Goal: Information Seeking & Learning: Learn about a topic

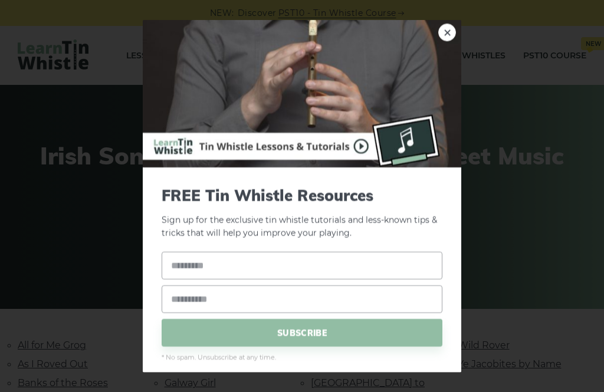
click at [450, 25] on link "×" at bounding box center [447, 32] width 18 height 18
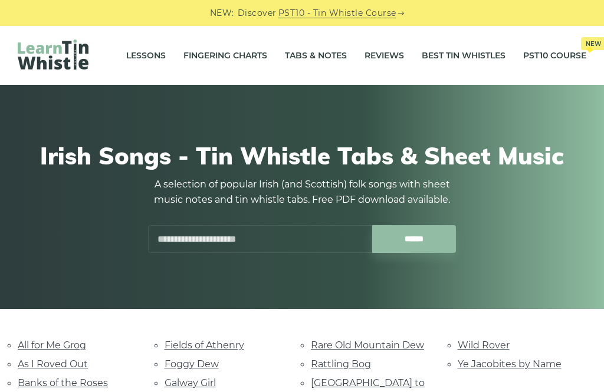
click at [231, 51] on link "Fingering Charts" at bounding box center [225, 56] width 84 height 30
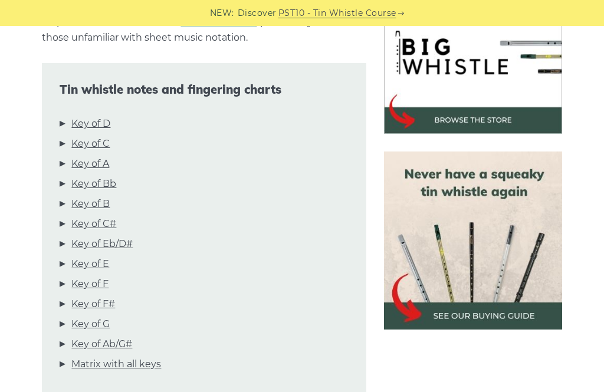
scroll to position [382, 0]
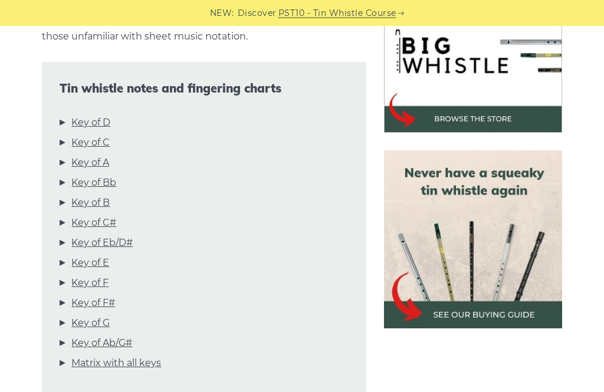
click at [91, 116] on link "Key of D" at bounding box center [90, 123] width 39 height 15
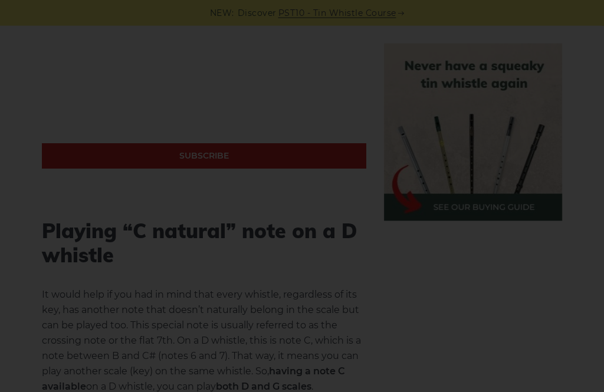
scroll to position [2339, 0]
click at [374, 289] on div "×" at bounding box center [302, 196] width 604 height 392
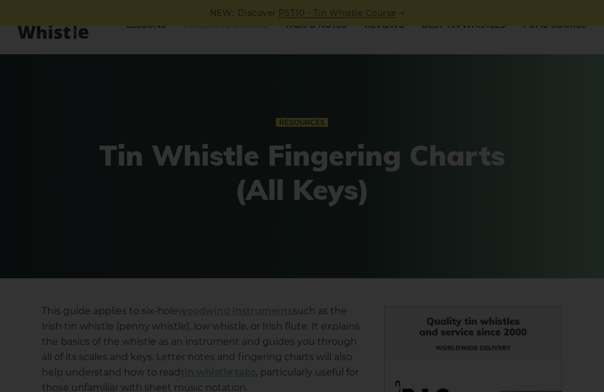
scroll to position [0, 0]
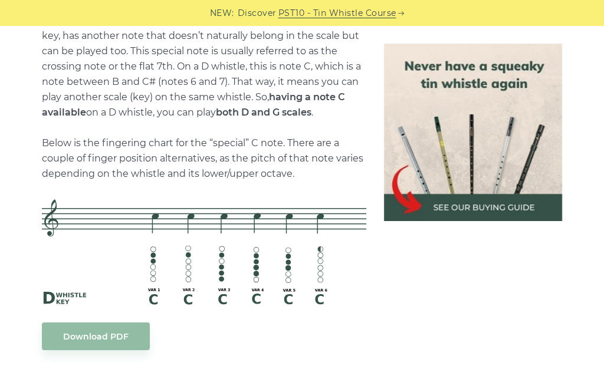
scroll to position [2614, 0]
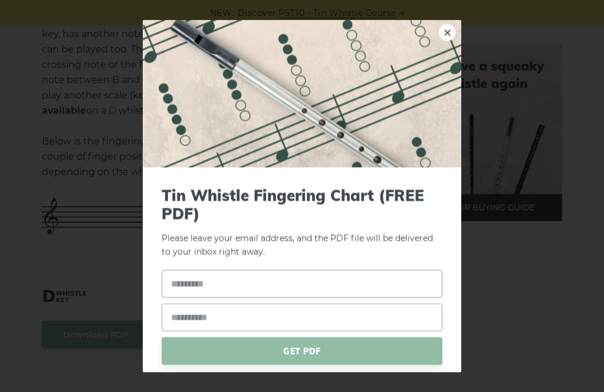
click at [494, 247] on div "× Tin Whistle Fingering Chart (FREE PDF) Please leave your email address, and t…" at bounding box center [302, 196] width 604 height 392
click at [448, 28] on link "×" at bounding box center [447, 32] width 18 height 18
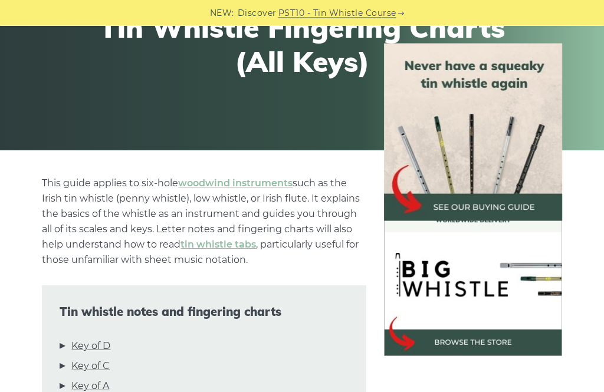
scroll to position [0, 0]
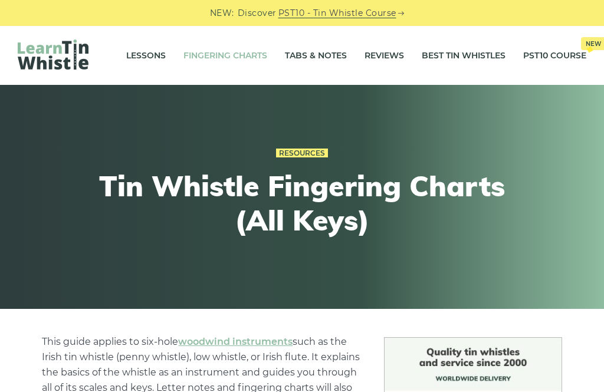
click at [117, 50] on li "Lessons" at bounding box center [145, 56] width 57 height 30
click at [145, 60] on link "Lessons" at bounding box center [146, 56] width 40 height 30
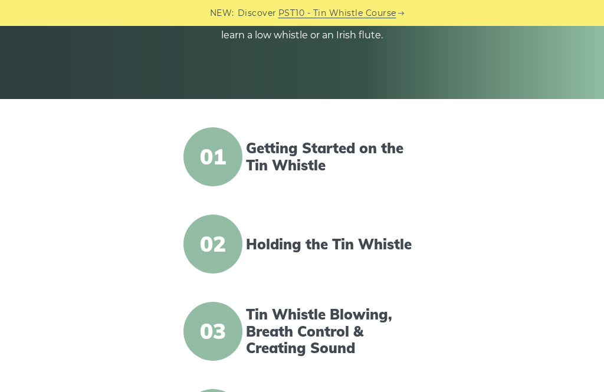
scroll to position [209, 0]
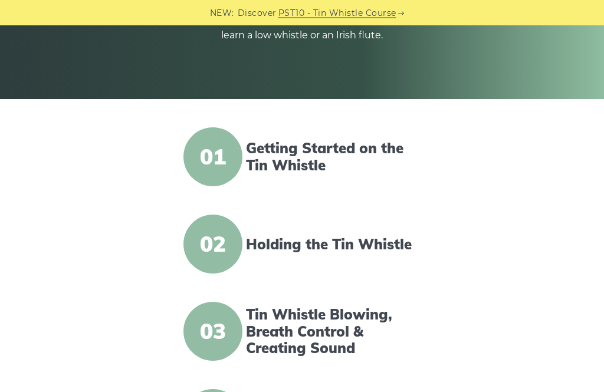
click at [307, 145] on link "Getting Started on the Tin Whistle" at bounding box center [335, 157] width 178 height 34
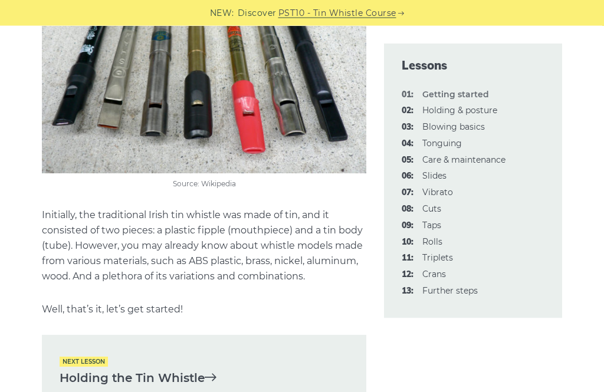
scroll to position [2429, 0]
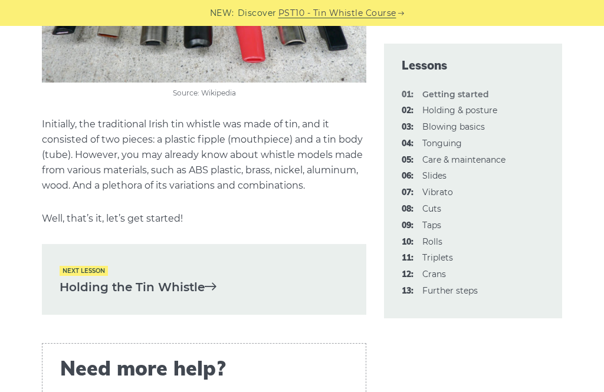
click at [79, 281] on link "Holding the Tin Whistle" at bounding box center [204, 287] width 289 height 19
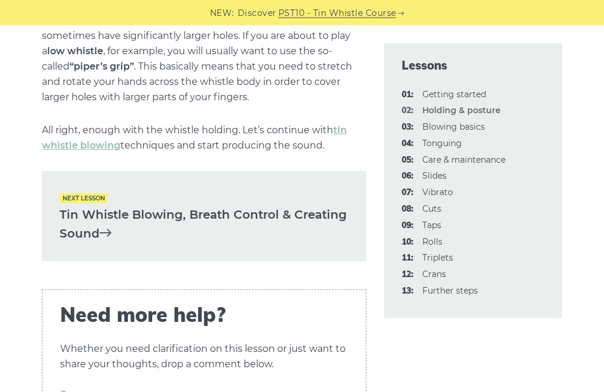
scroll to position [1726, 0]
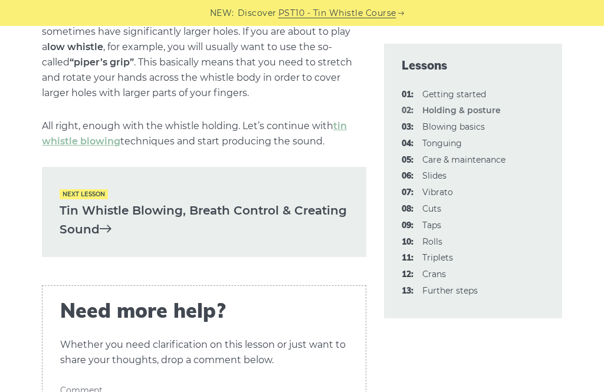
click at [73, 202] on link "Tin Whistle Blowing, Breath Control & Creating Sound" at bounding box center [204, 220] width 289 height 38
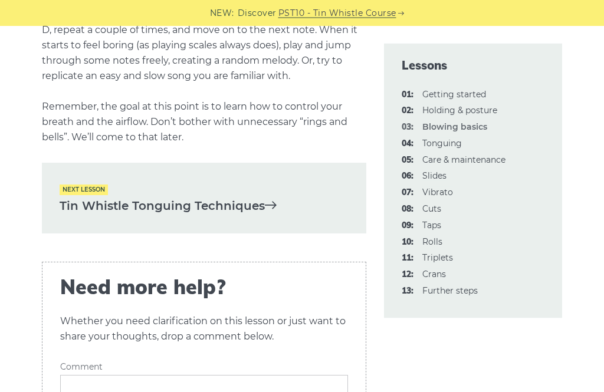
scroll to position [2495, 0]
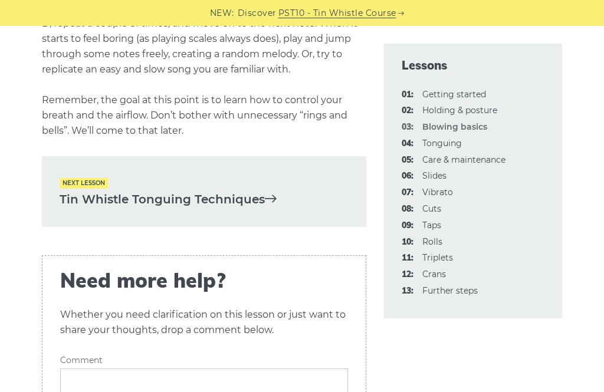
click at [100, 208] on link "Tin Whistle Tonguing Techniques" at bounding box center [204, 199] width 289 height 19
